Goal: Task Accomplishment & Management: Manage account settings

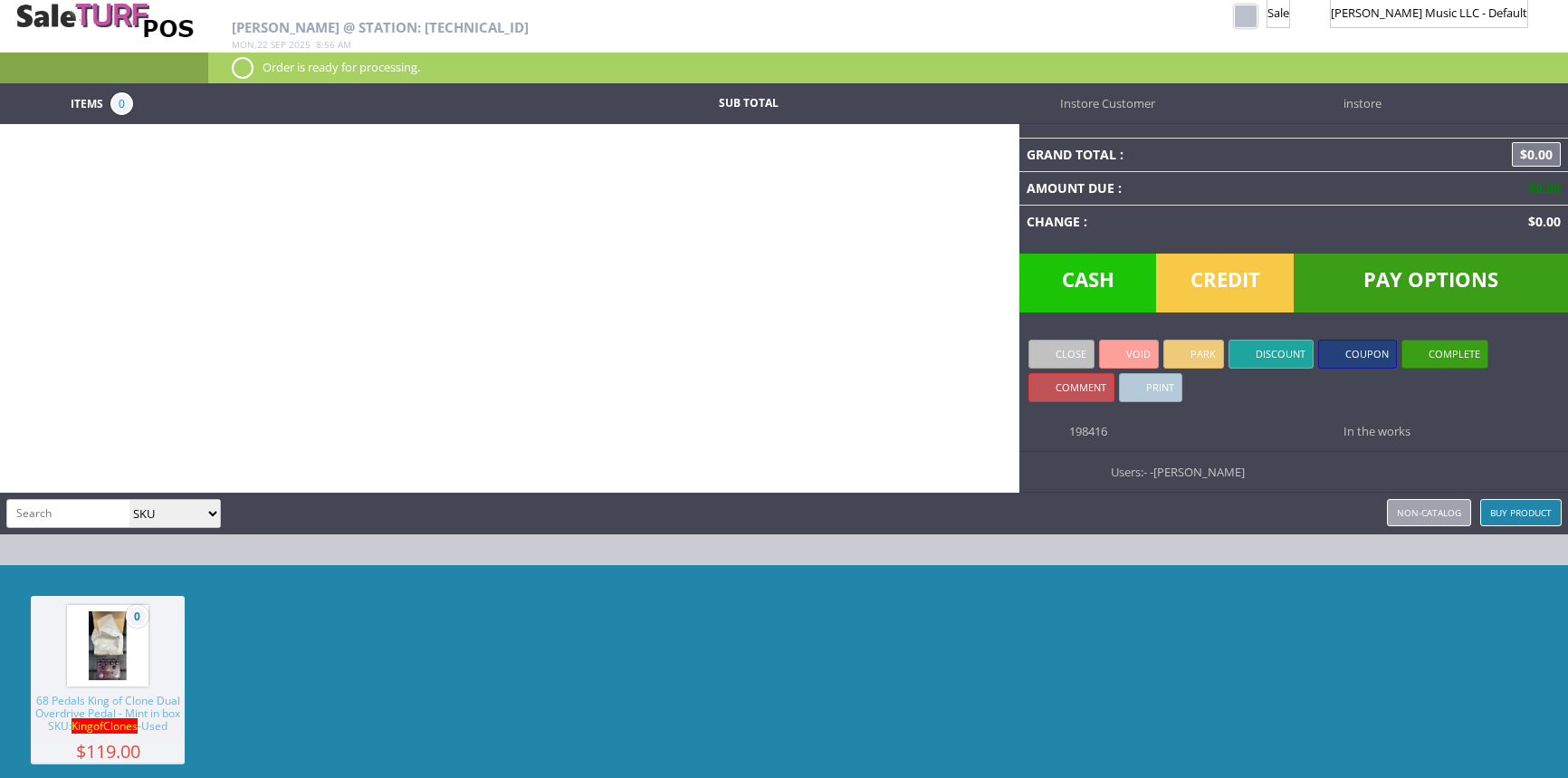
select select "sku"
click at [1184, 18] on link at bounding box center [1172, 17] width 24 height 24
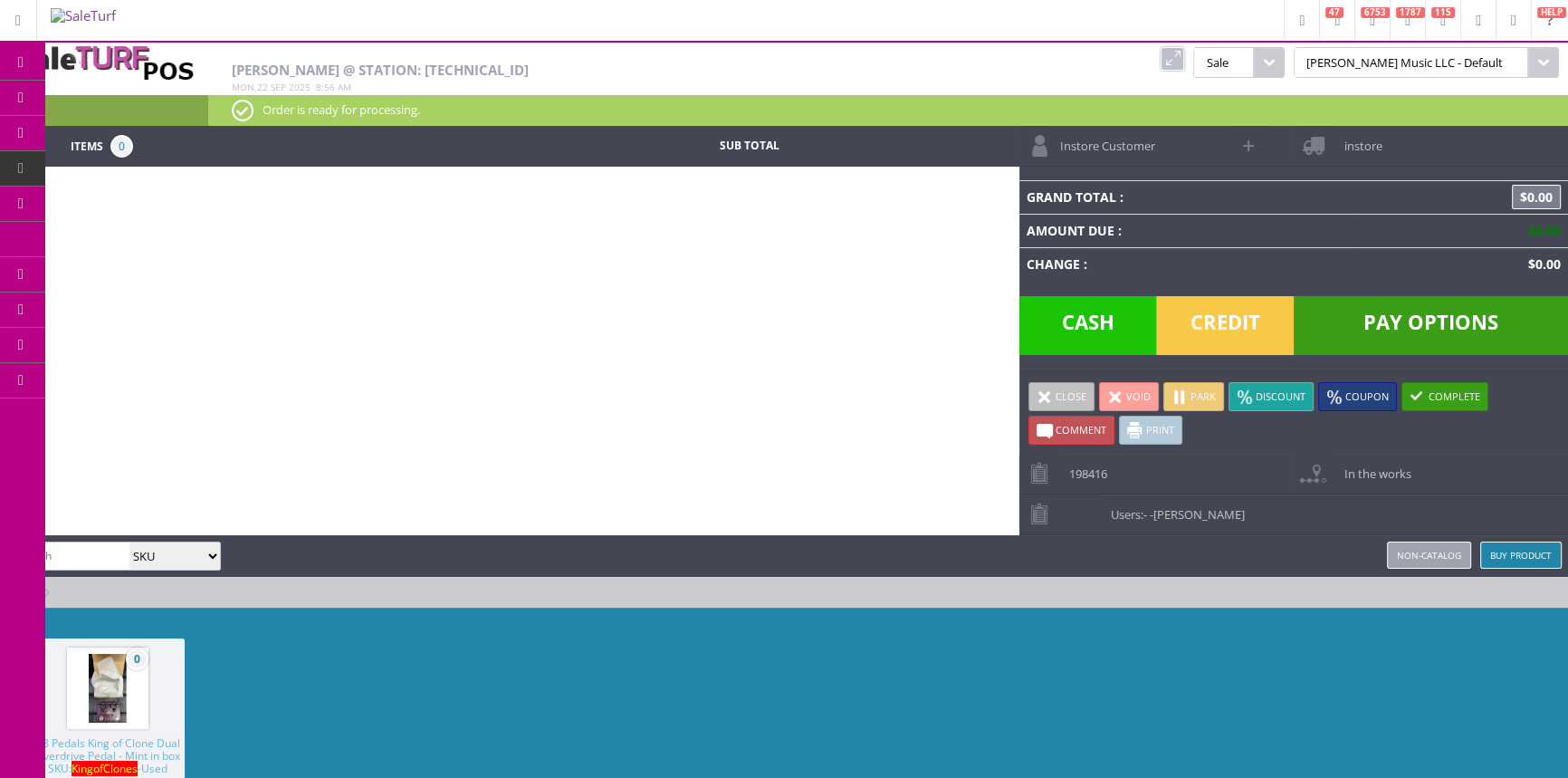
click at [151, 376] on link "Report Builder" at bounding box center [139, 381] width 190 height 36
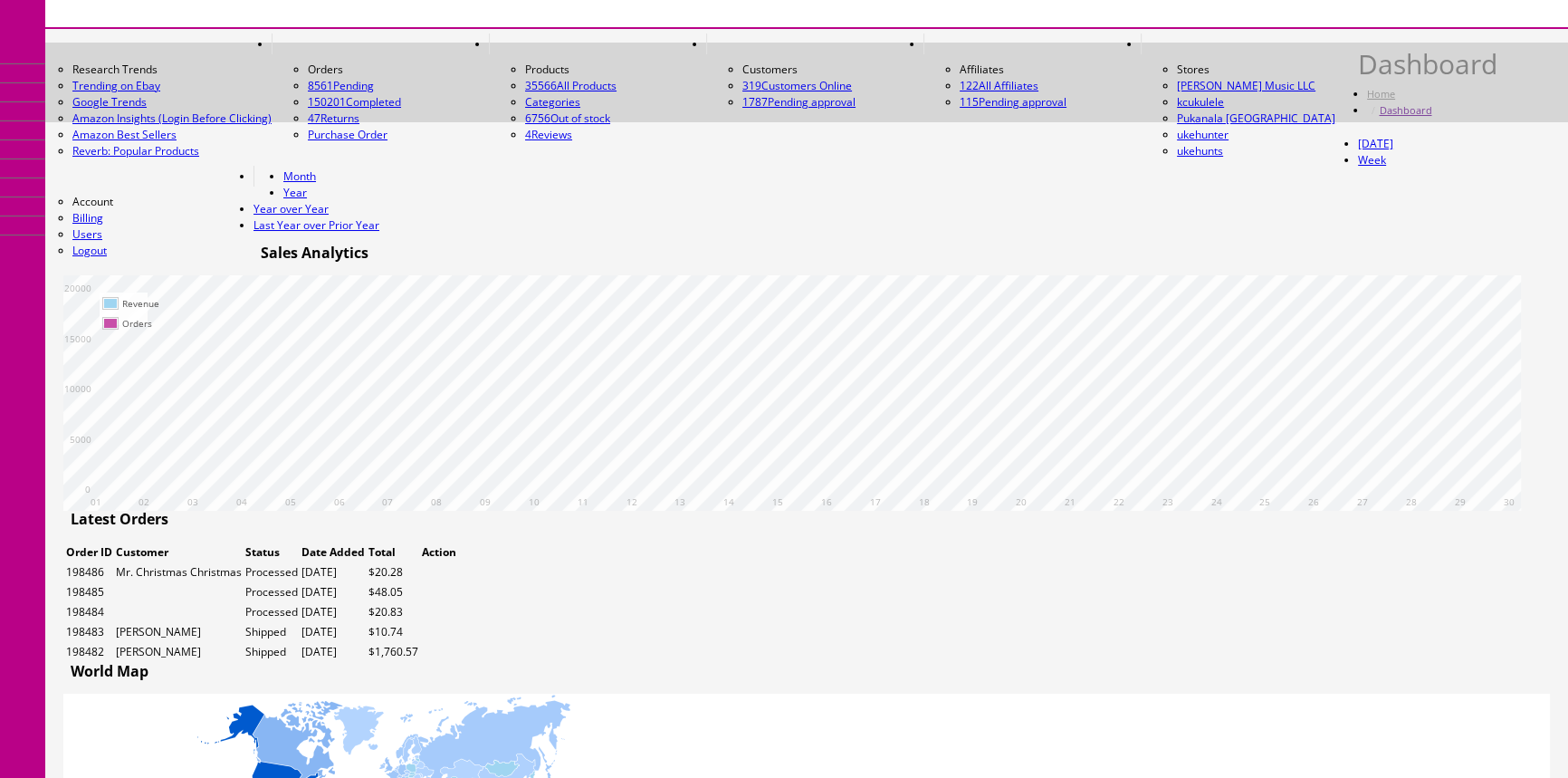
click at [108, 251] on link "Report Builder" at bounding box center [139, 234] width 190 height 35
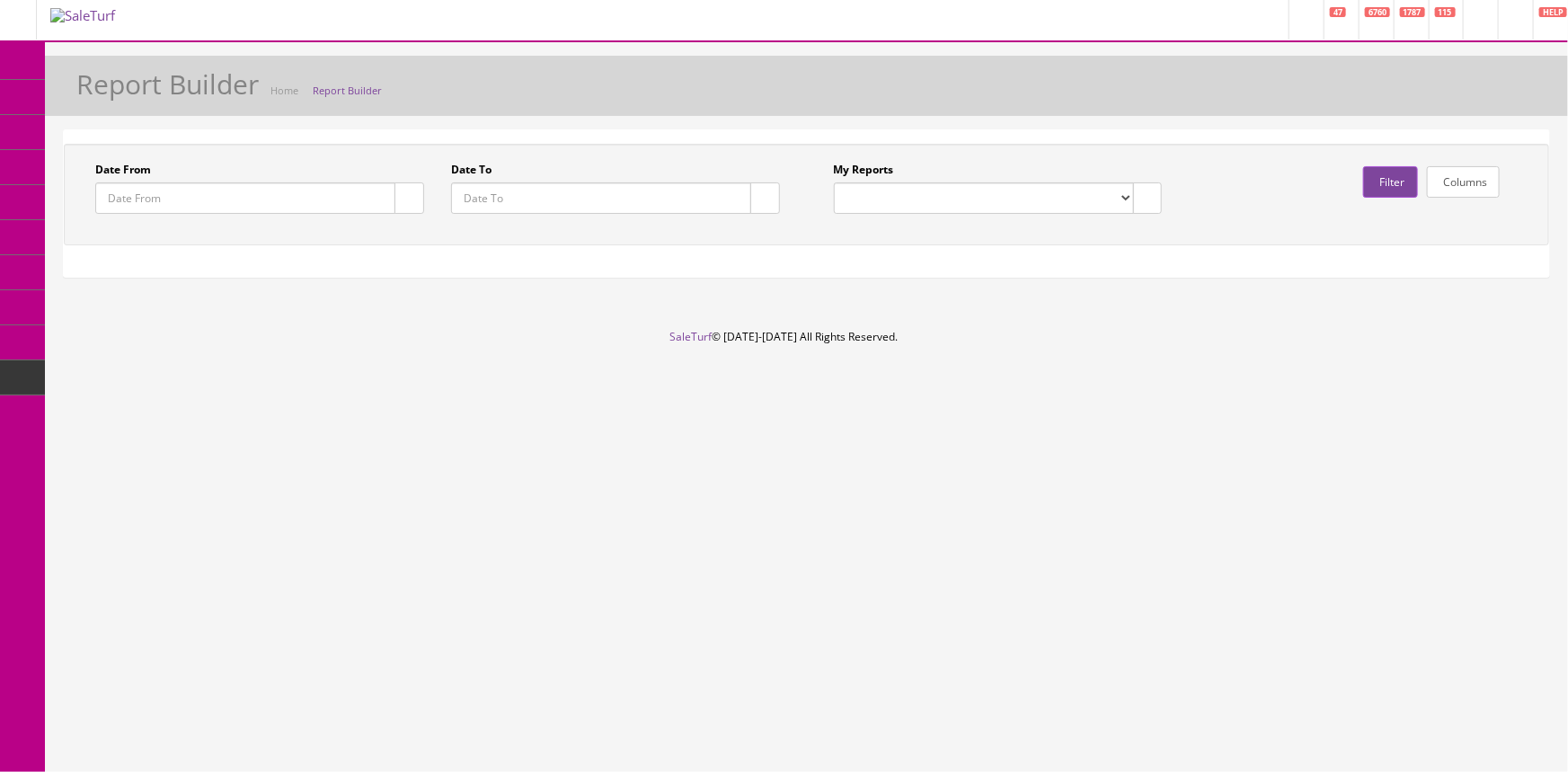
click at [952, 191] on select "Drawer Balancing Report" at bounding box center [984, 198] width 300 height 32
select select "133"
click at [834, 182] on select "Drawer Balancing Report" at bounding box center [984, 198] width 300 height 32
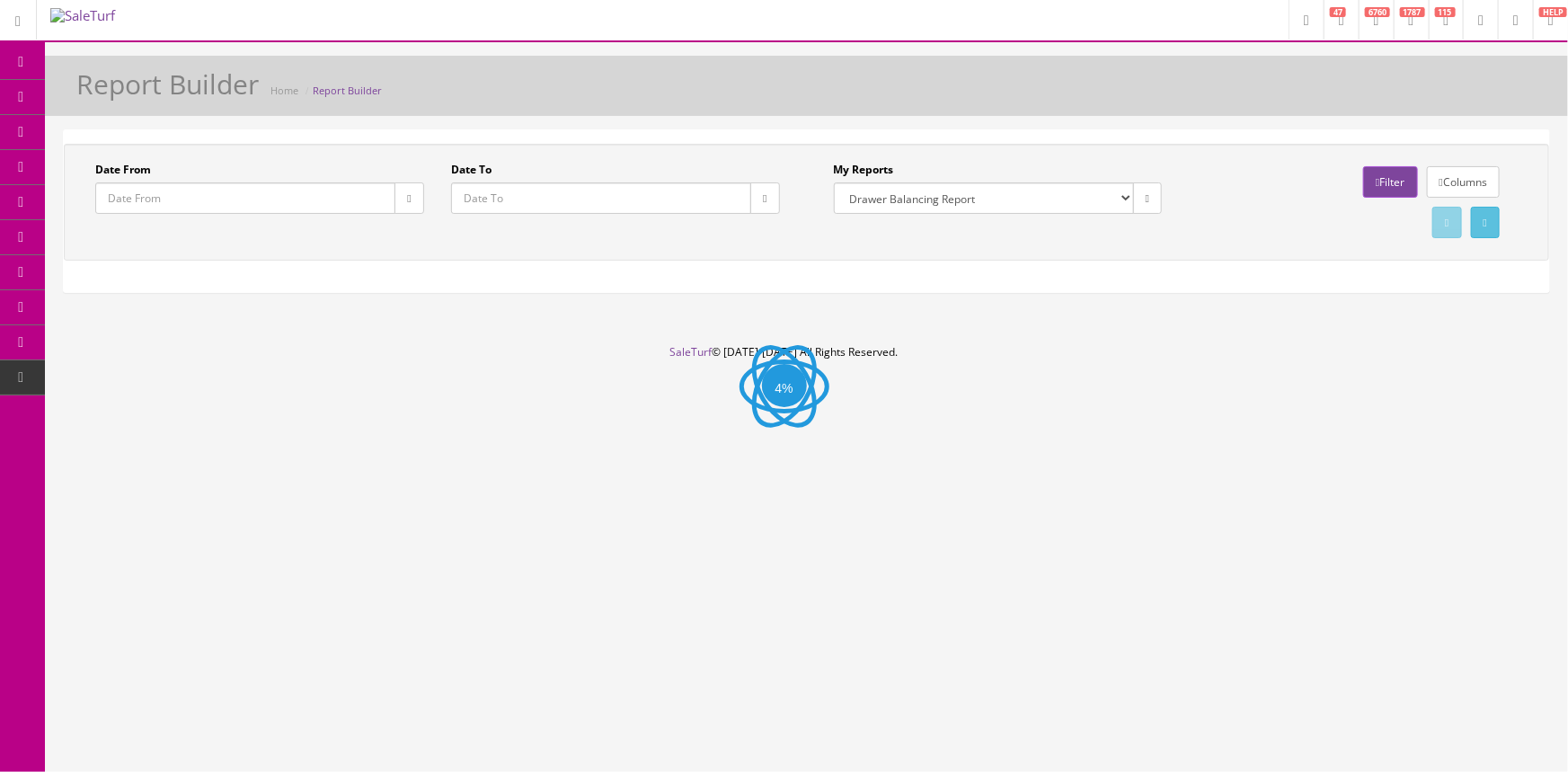
click at [766, 206] on button "button" at bounding box center [765, 198] width 29 height 32
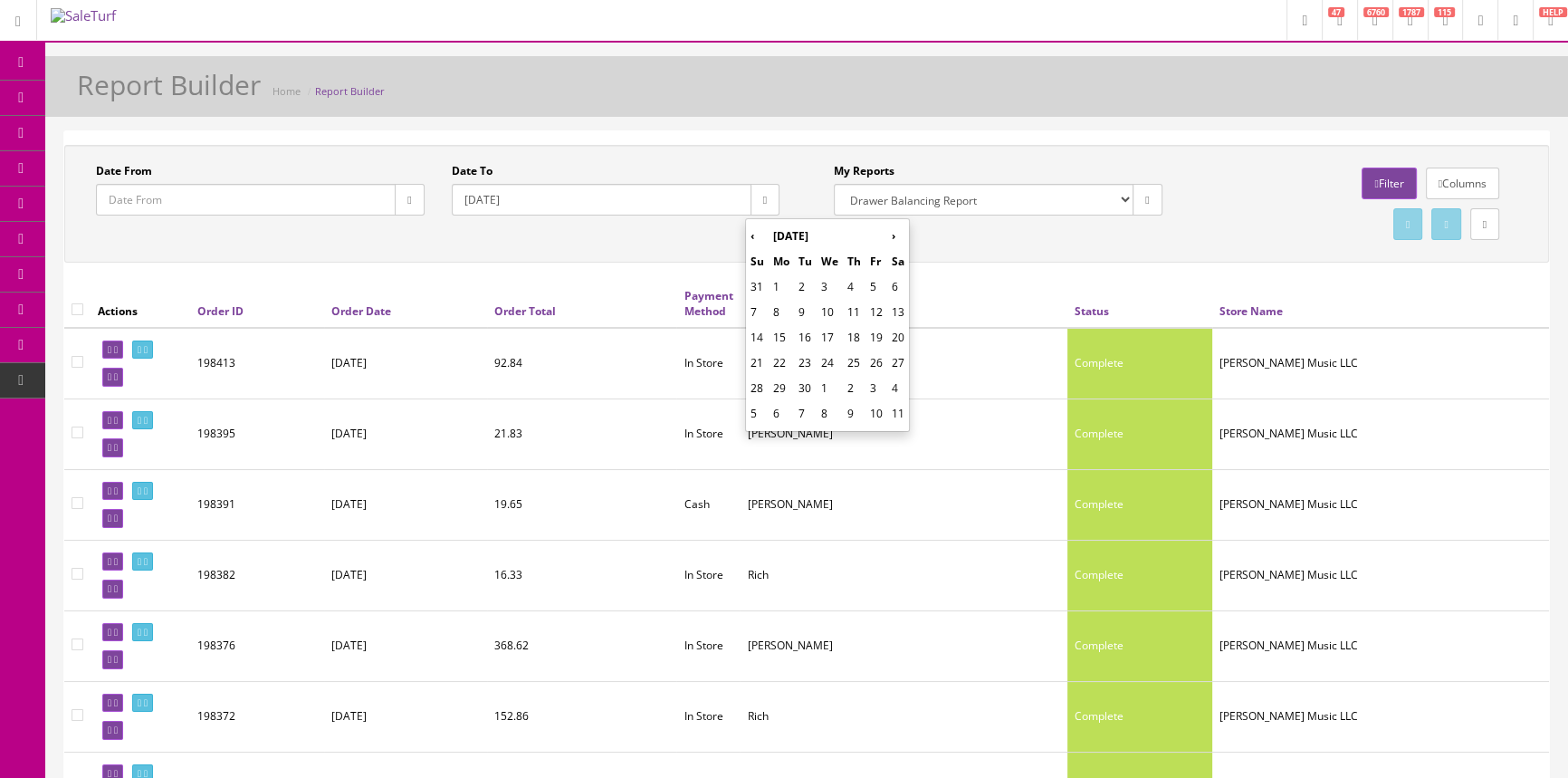
click at [909, 346] on td "20" at bounding box center [898, 338] width 22 height 26
type input "2025-09-20"
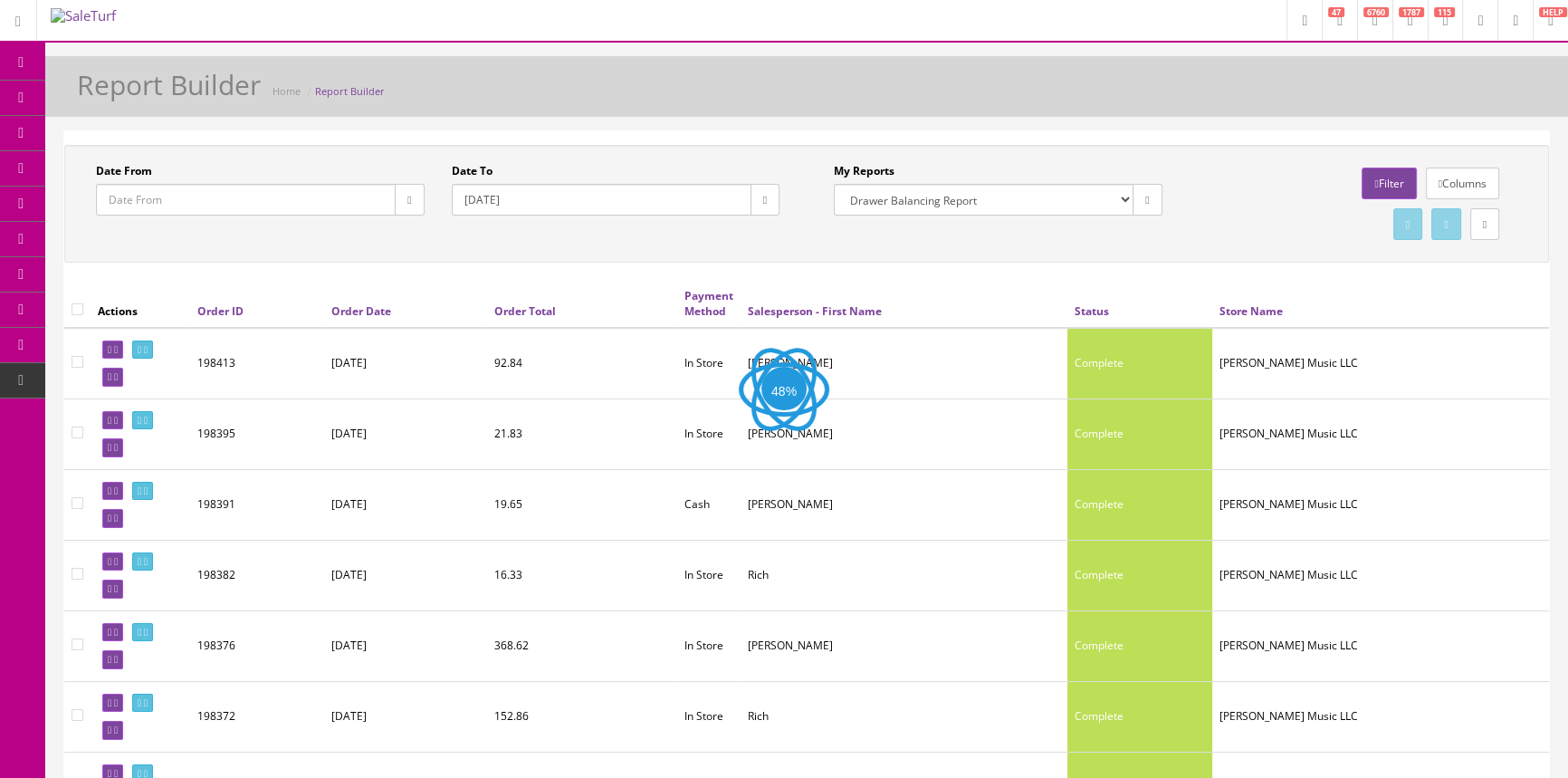
drag, startPoint x: 406, startPoint y: 199, endPoint x: 426, endPoint y: 206, distance: 21.2
click at [410, 202] on icon "button" at bounding box center [409, 200] width 4 height 11
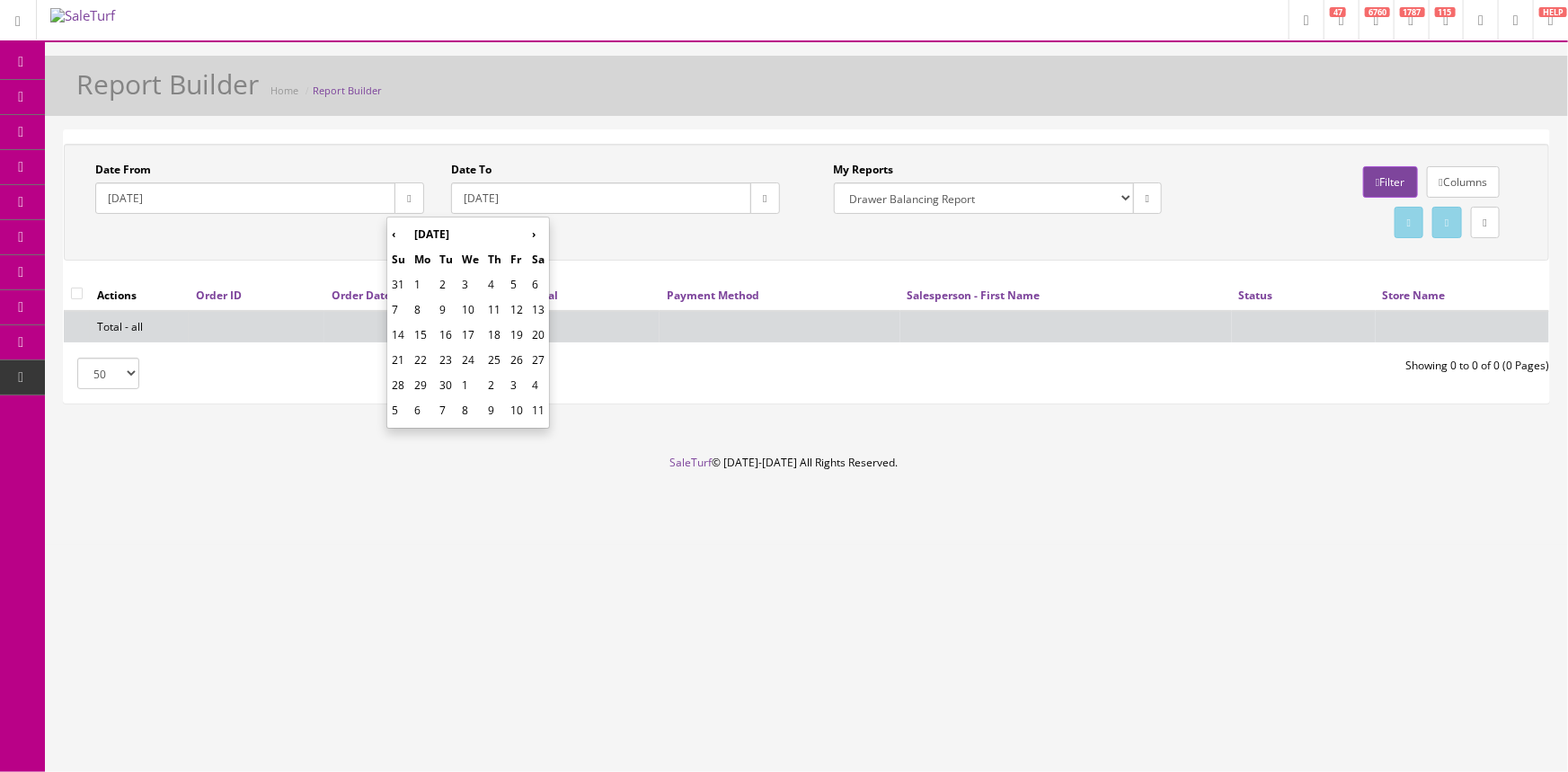
click at [549, 336] on td "20" at bounding box center [538, 335] width 22 height 25
type input "2025-09-20"
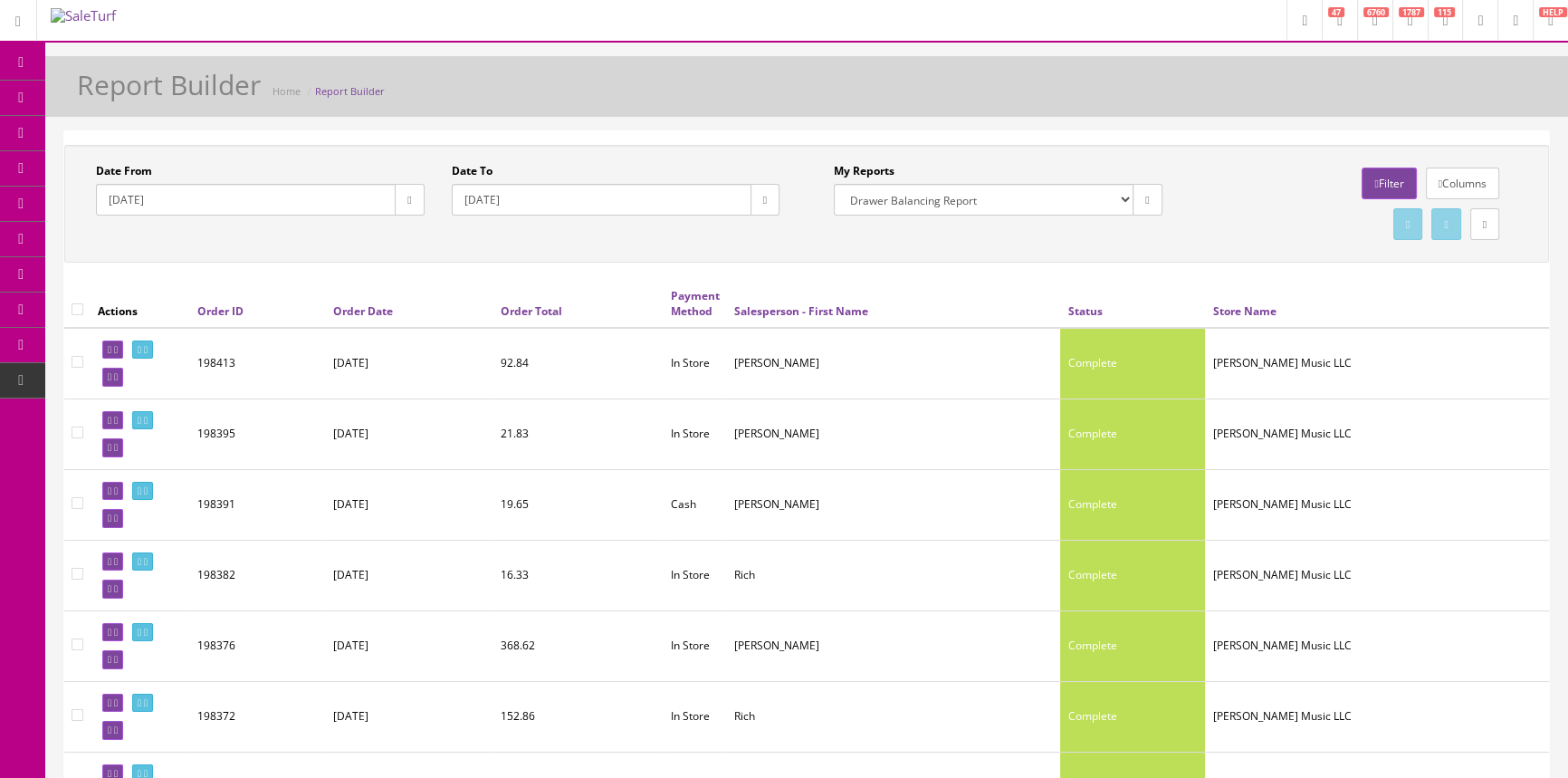
click at [162, 165] on span "POS Console" at bounding box center [139, 168] width 64 height 16
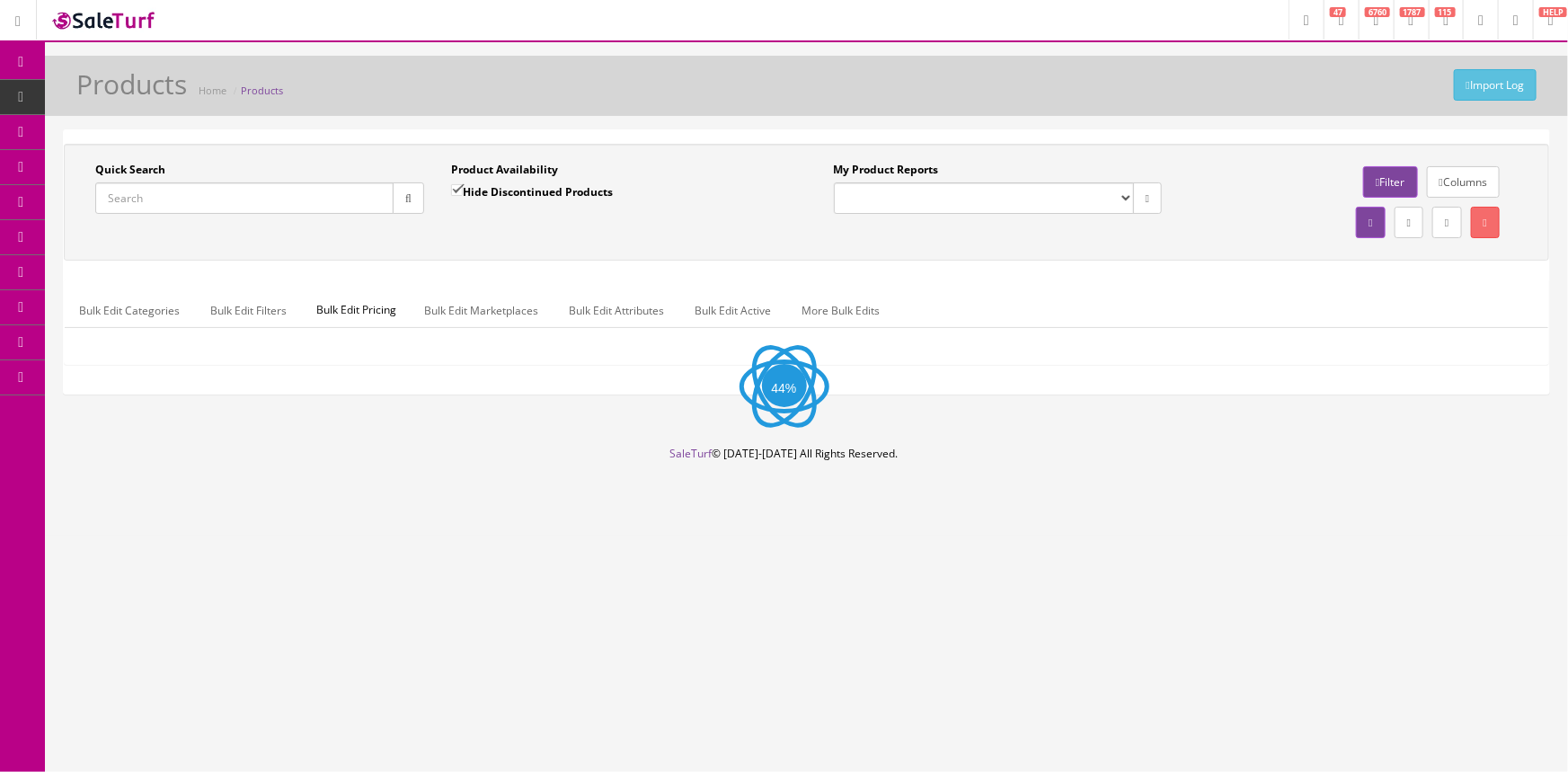
click at [186, 191] on input "Quick Search" at bounding box center [245, 198] width 299 height 32
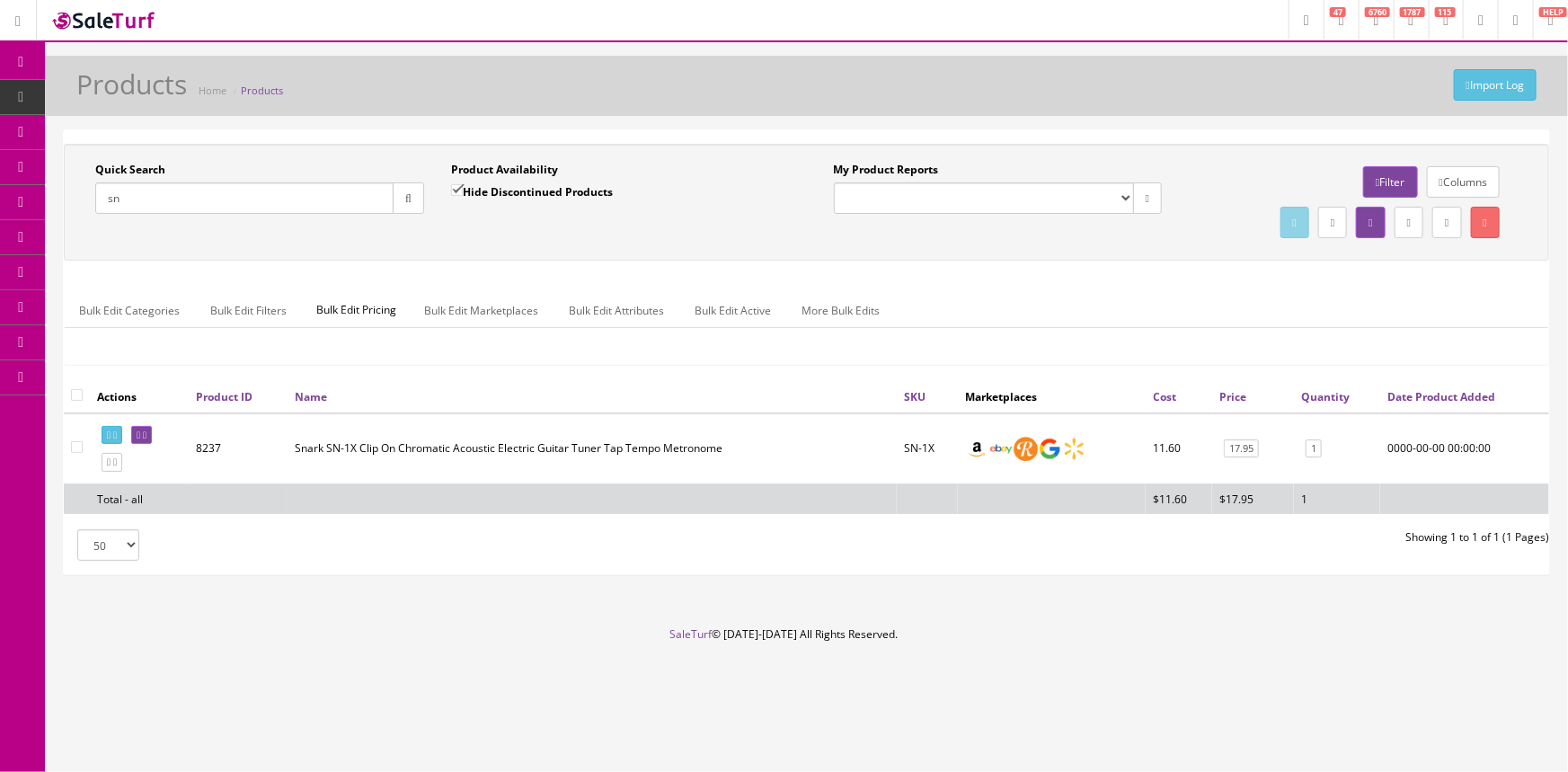
type input "s"
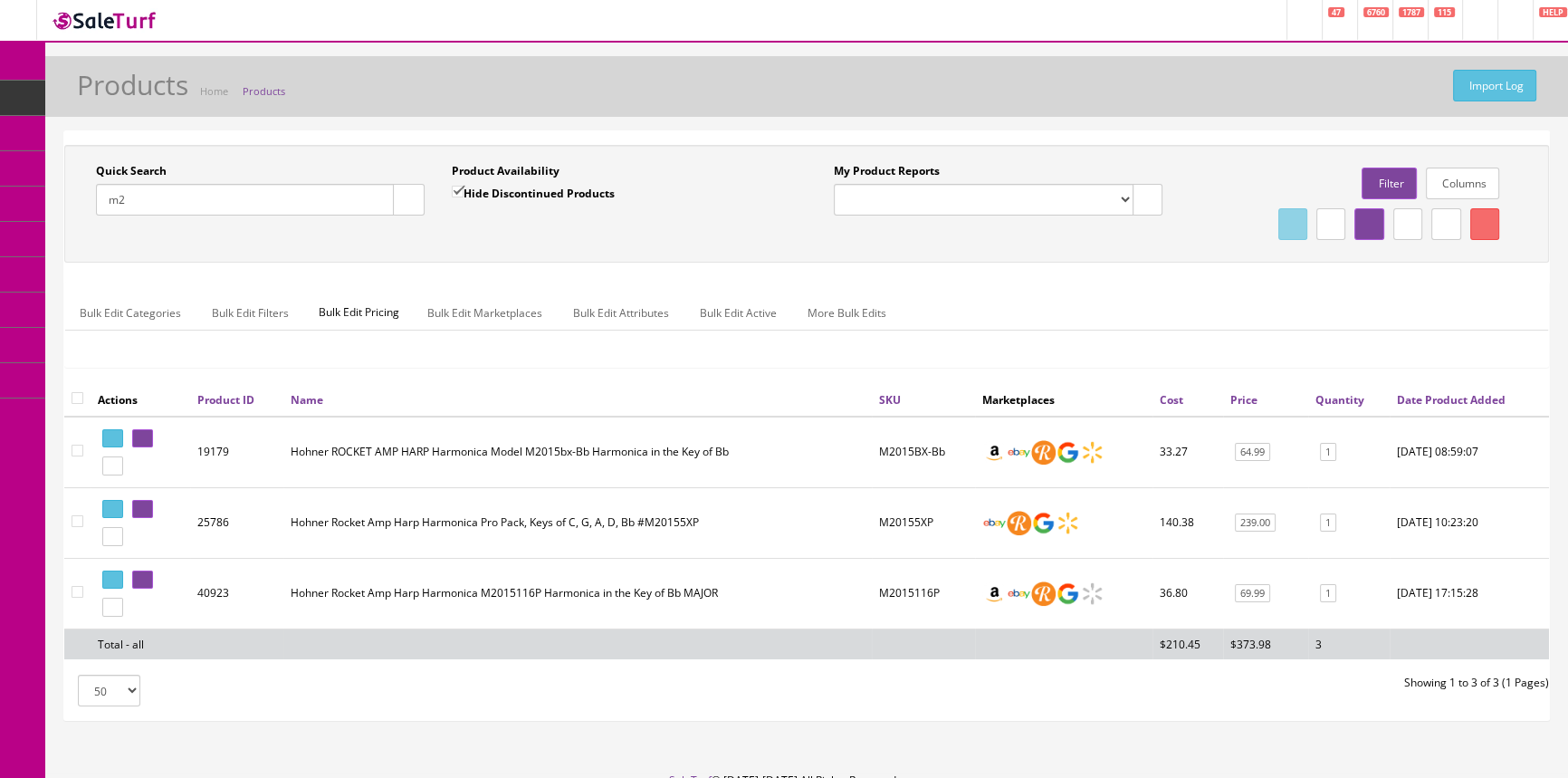
type input "m"
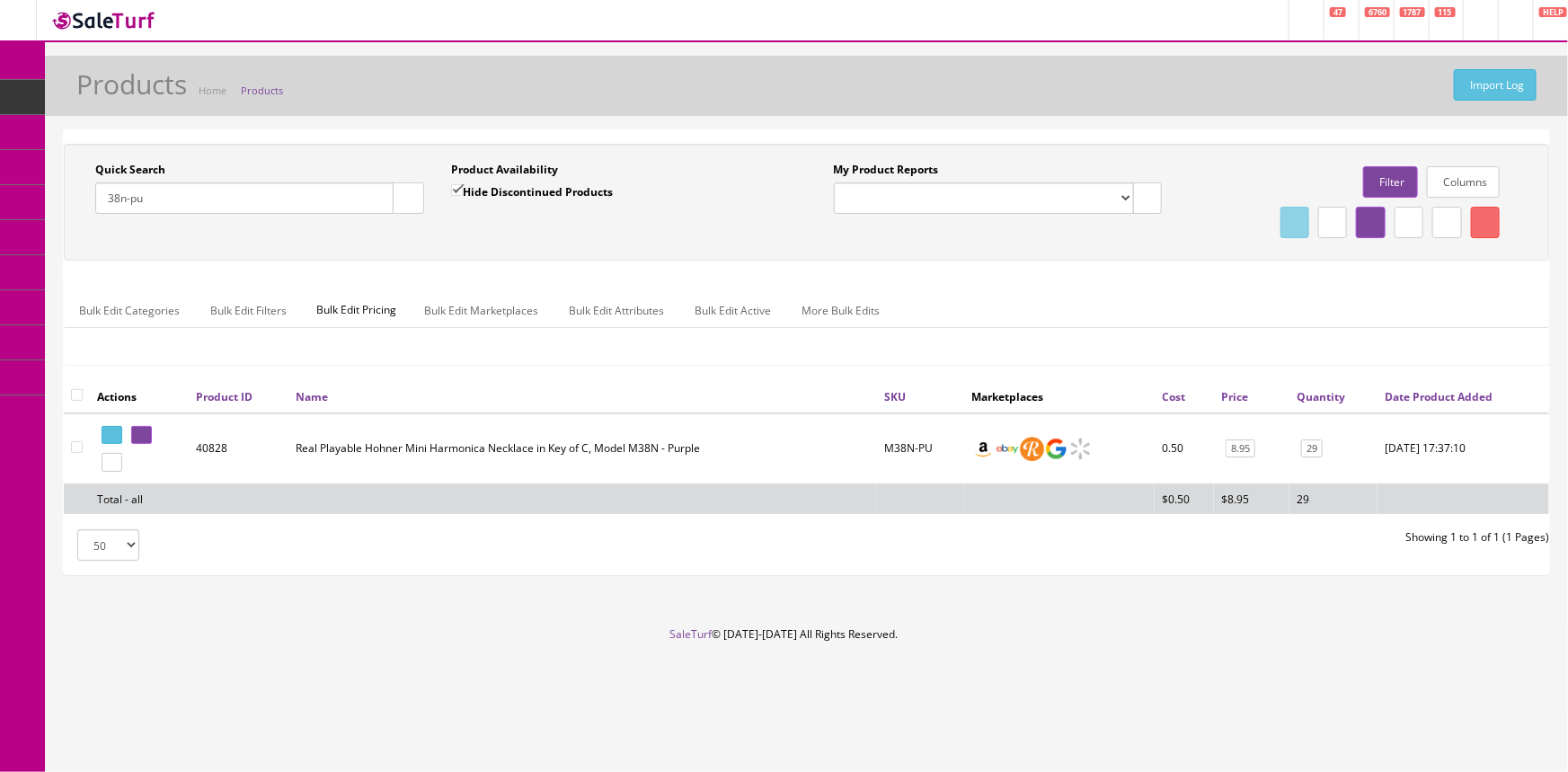
drag, startPoint x: 160, startPoint y: 199, endPoint x: 100, endPoint y: 202, distance: 60.1
click at [100, 202] on input "38n-pu" at bounding box center [245, 198] width 299 height 32
type input "0"
type input "0990810276"
click at [140, 432] on icon at bounding box center [138, 435] width 4 height 10
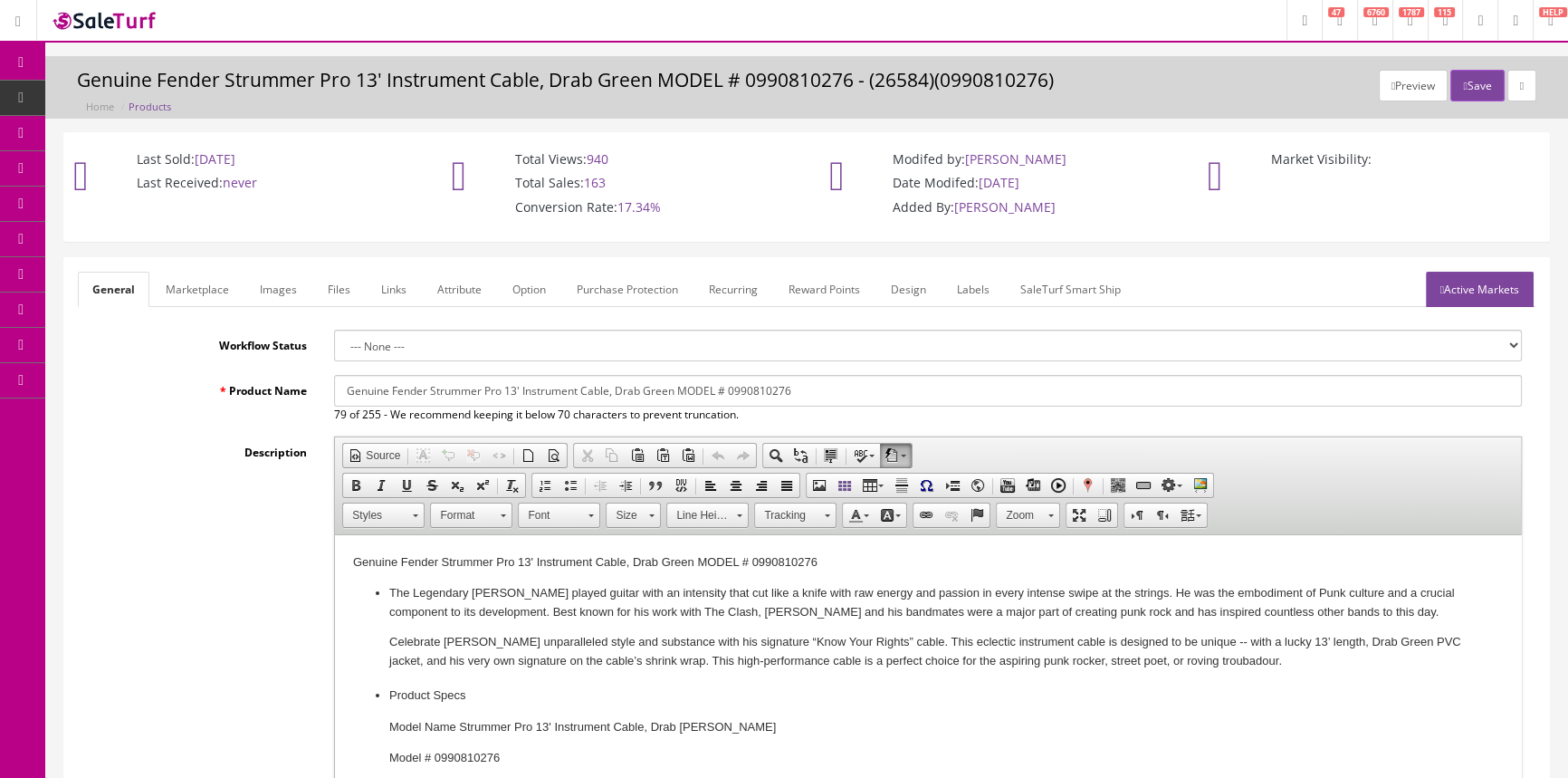
click at [270, 291] on link "Images" at bounding box center [278, 289] width 66 height 35
